Goal: Check status: Check status

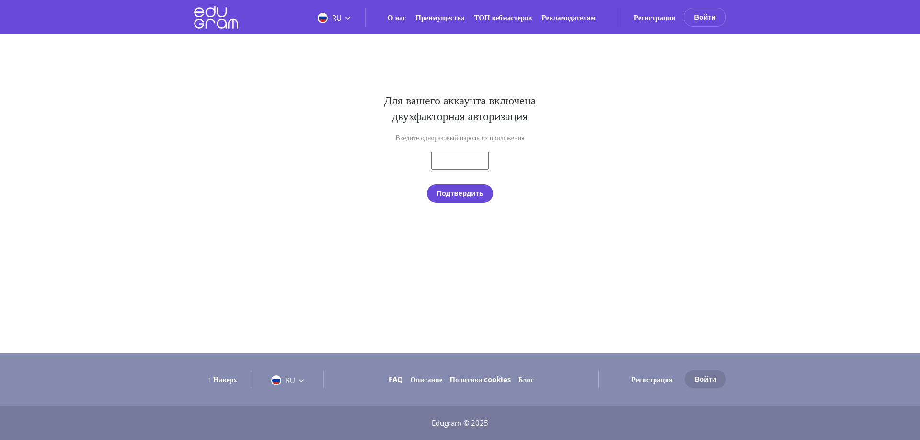
type input "[EMAIL_ADDRESS][DOMAIN_NAME]"
type input "373962"
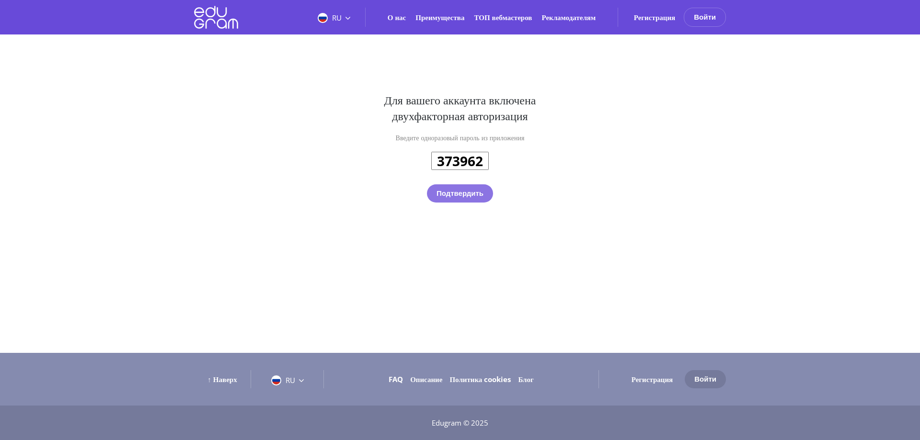
click at [457, 187] on button "Подтвердить" at bounding box center [460, 193] width 66 height 18
type input "[EMAIL_ADDRESS][DOMAIN_NAME]"
type input "sultangareevtagir@gmail.com"
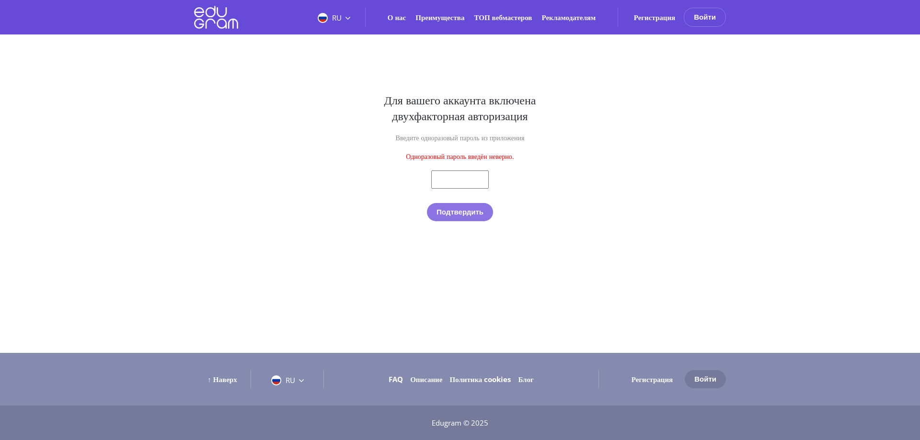
type input "sultangareevtagir@gmail.com"
type input "373962"
click at [427, 203] on button "Подтвердить" at bounding box center [460, 212] width 66 height 18
type input "[EMAIL_ADDRESS][DOMAIN_NAME]"
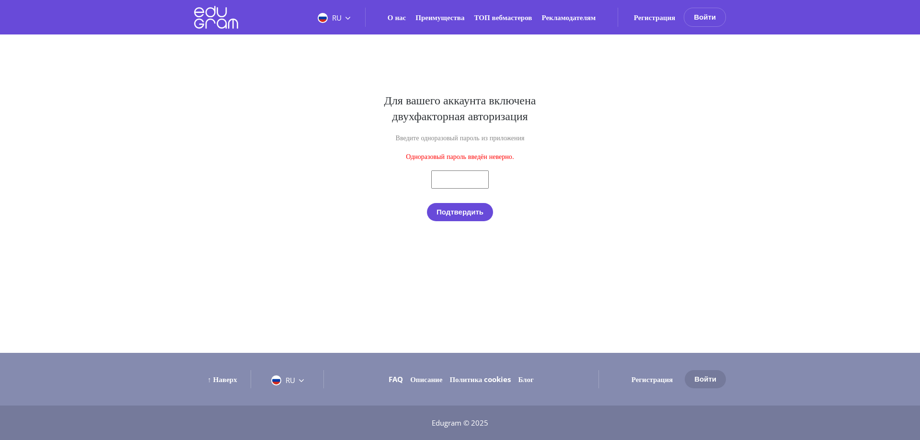
type input "[EMAIL_ADDRESS][DOMAIN_NAME]"
type input "101553"
click at [427, 203] on button "Подтвердить" at bounding box center [460, 212] width 66 height 18
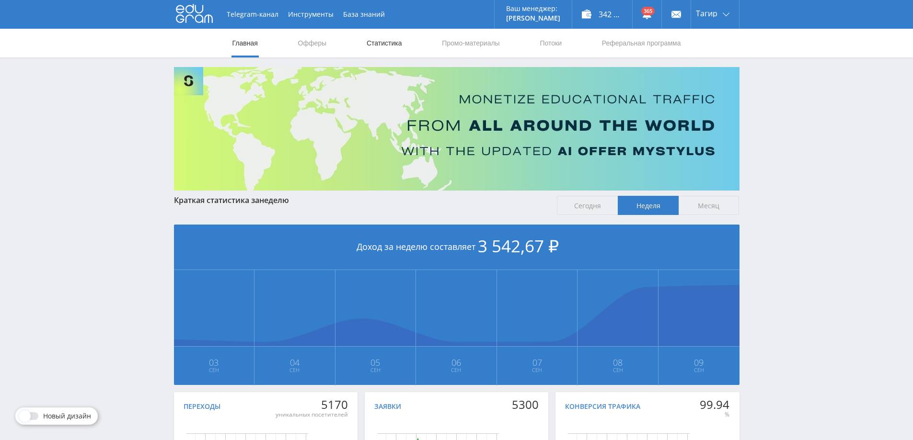
click at [393, 43] on link "Статистика" at bounding box center [384, 43] width 37 height 29
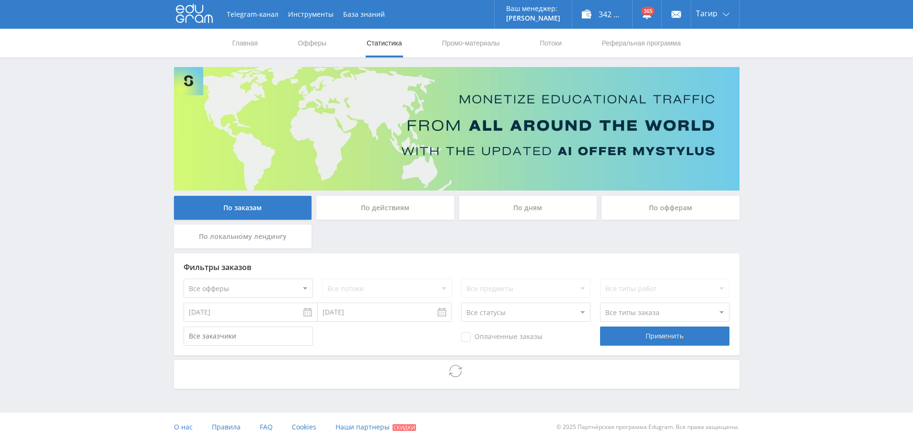
click at [552, 203] on div "По дням" at bounding box center [528, 208] width 138 height 24
click at [0, 0] on input "По дням" at bounding box center [0, 0] width 0 height 0
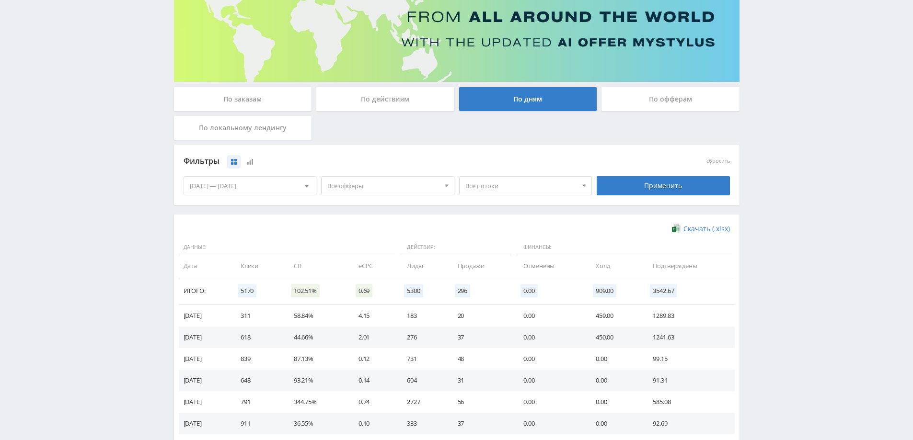
scroll to position [187, 0]
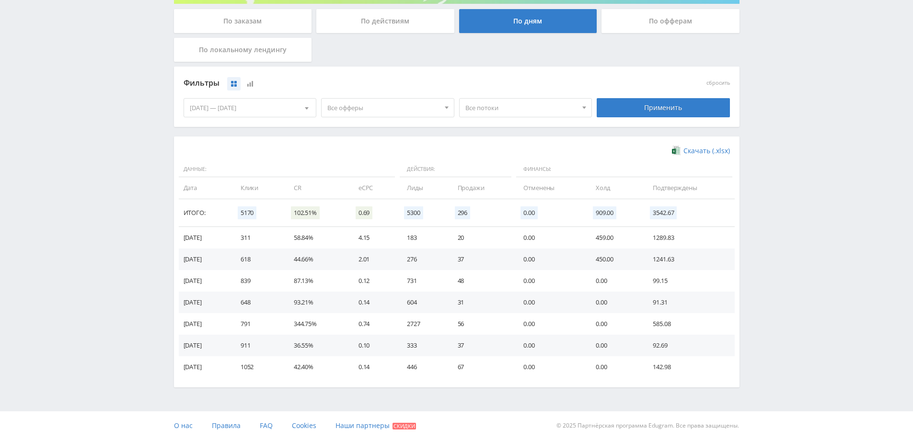
drag, startPoint x: 238, startPoint y: 118, endPoint x: 231, endPoint y: 108, distance: 12.1
click at [237, 116] on div "[DATE] — [DATE] Календарь Период Сентябрь, 2025 Пн Вт Ср Чт Пт Сб Вс 1 2 3 4 5 …" at bounding box center [250, 107] width 138 height 27
click at [231, 107] on div "[DATE] — [DATE]" at bounding box center [250, 108] width 132 height 18
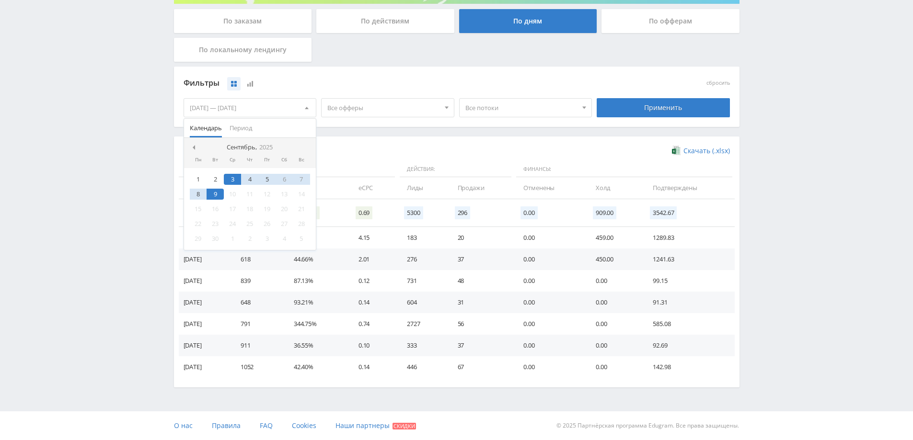
click at [196, 181] on div "1" at bounding box center [198, 179] width 17 height 11
click at [205, 198] on div "8" at bounding box center [198, 194] width 17 height 11
click at [215, 195] on div "9" at bounding box center [215, 194] width 17 height 11
click at [187, 173] on div "1 2 3 4 5 6 7 8 9 10 11 12 13 14 15 16 17 18 19 20 21 22 23 24 25 26 27 28 29 3…" at bounding box center [250, 209] width 132 height 82
click at [196, 176] on div "1" at bounding box center [198, 179] width 17 height 11
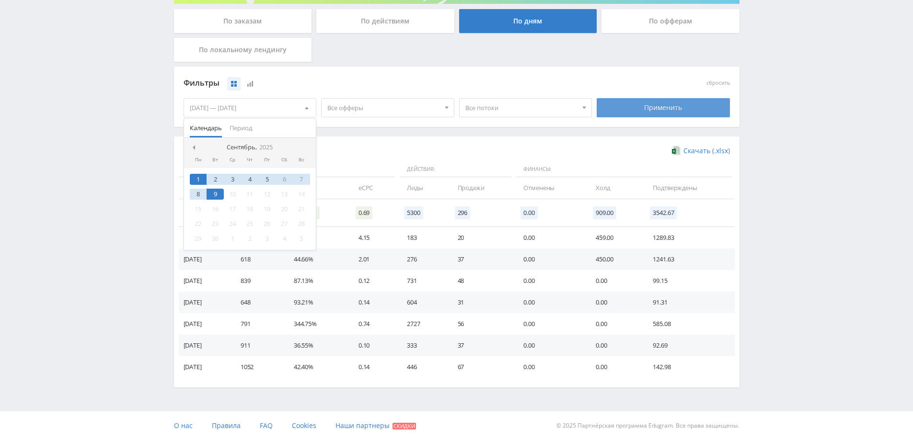
click at [661, 107] on div "Применить" at bounding box center [663, 107] width 133 height 19
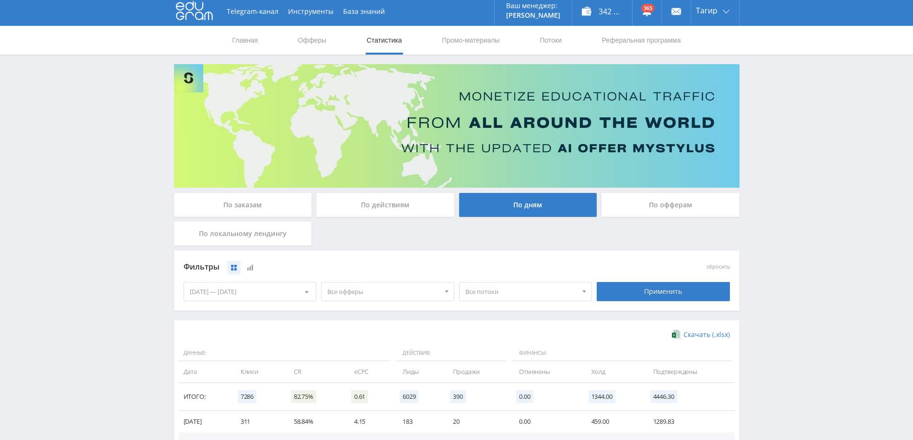
scroll to position [192, 0]
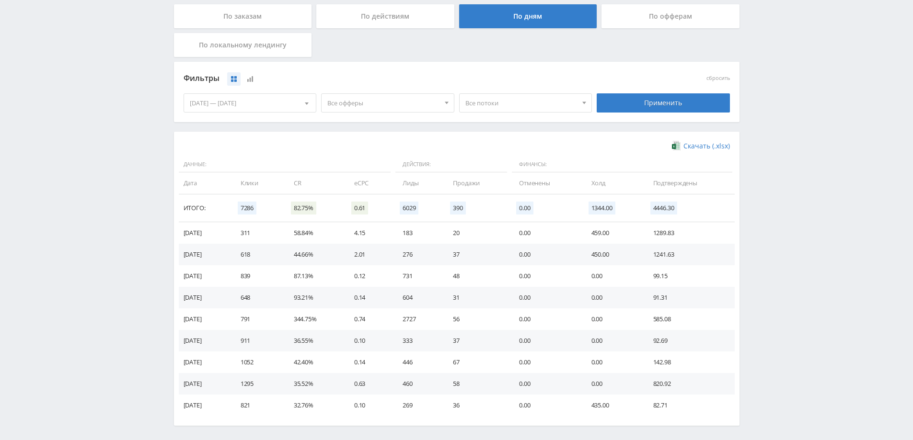
click at [422, 108] on div "Все офферы" at bounding box center [387, 102] width 133 height 19
click at [496, 97] on span "Все потоки" at bounding box center [521, 103] width 112 height 18
click at [414, 101] on span "Все офферы" at bounding box center [383, 103] width 112 height 18
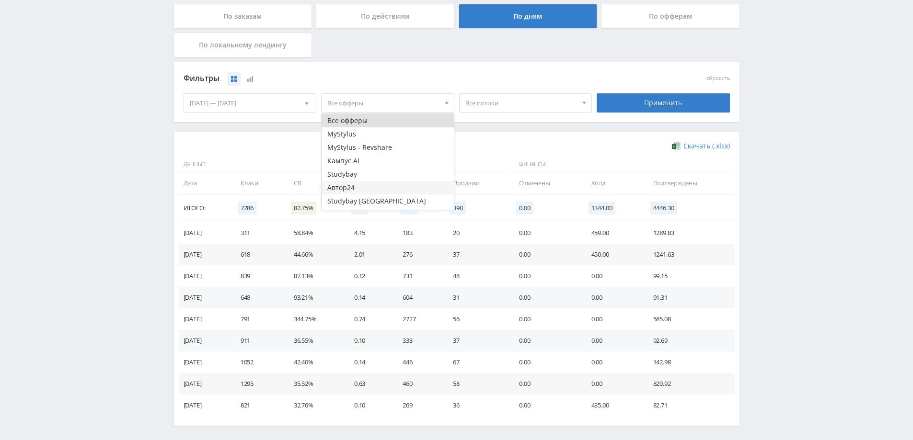
click at [345, 191] on button "Автор24" at bounding box center [388, 187] width 132 height 13
click at [621, 105] on div "Применить" at bounding box center [663, 102] width 133 height 19
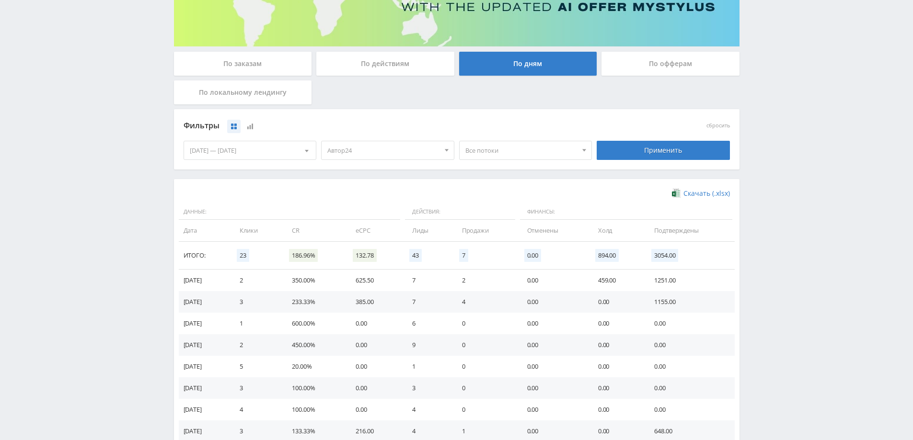
scroll to position [0, 0]
